Goal: Book appointment/travel/reservation

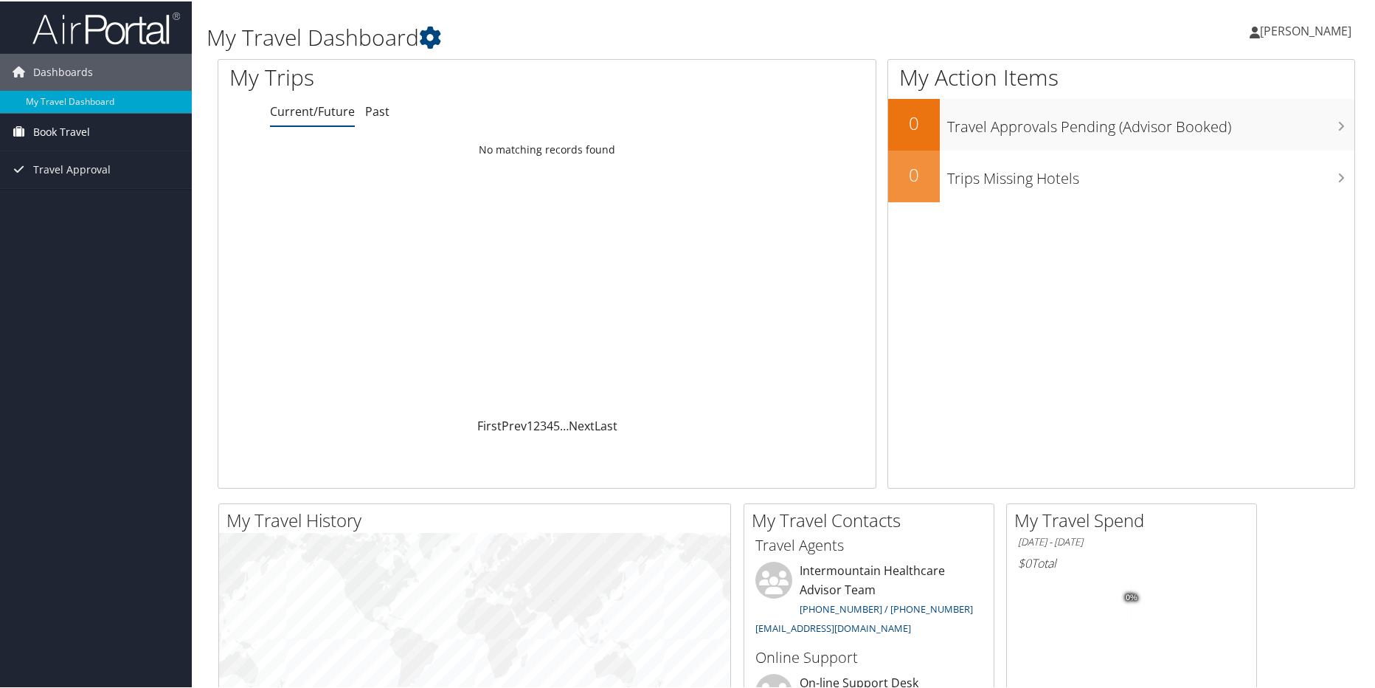
click at [58, 128] on span "Book Travel" at bounding box center [61, 130] width 57 height 37
click at [63, 176] on link "Book/Manage Online Trips" at bounding box center [96, 182] width 192 height 22
